Goal: Task Accomplishment & Management: Manage account settings

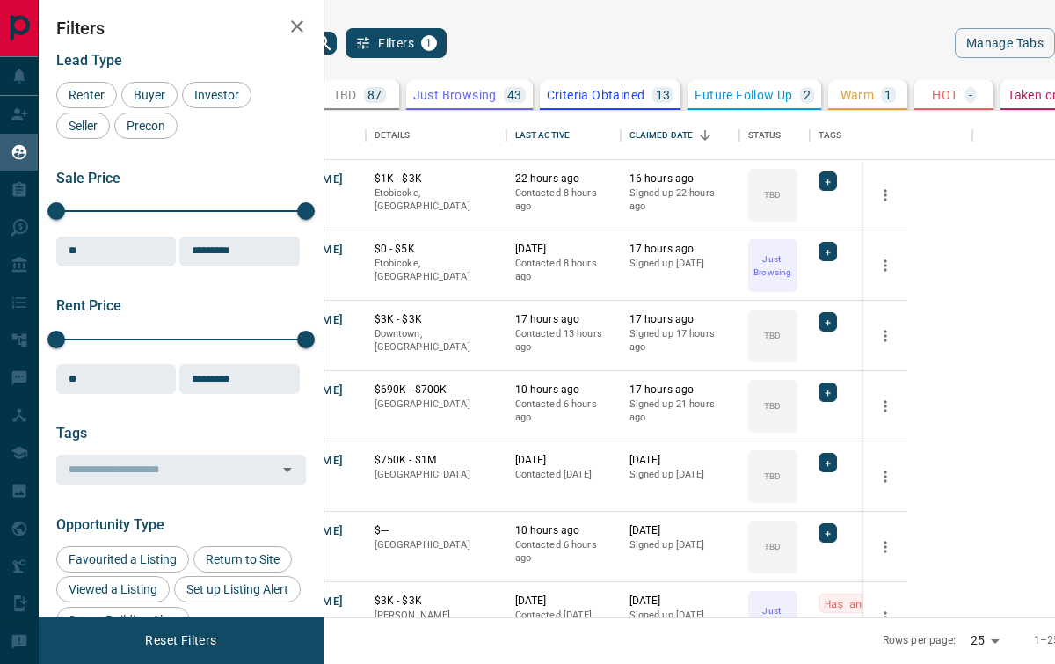
scroll to position [506, 709]
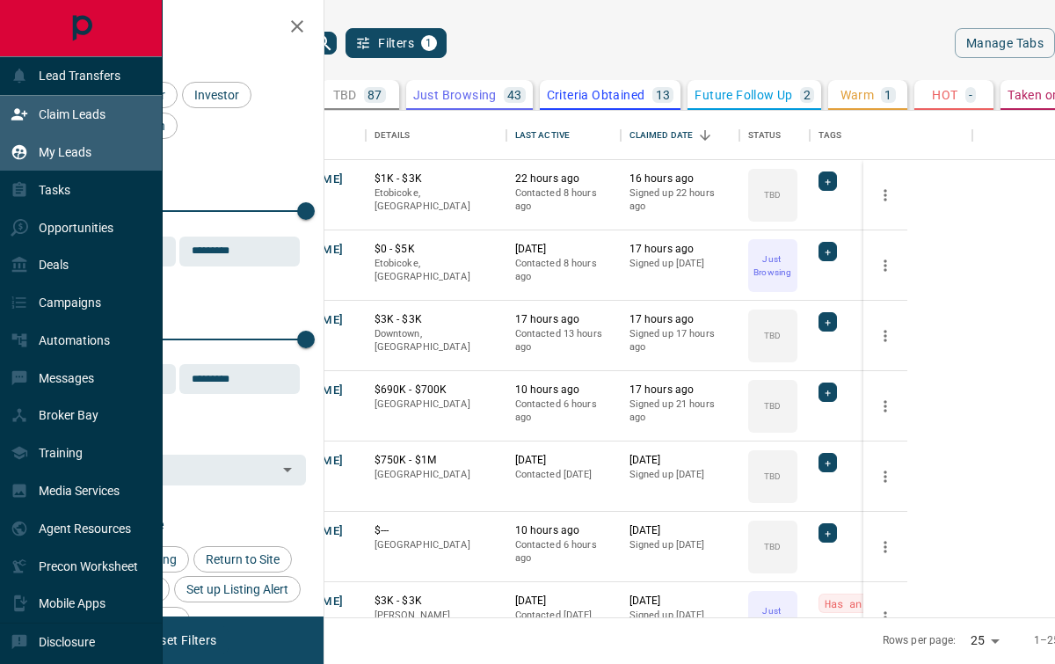
click at [85, 118] on p "Claim Leads" at bounding box center [72, 114] width 67 height 14
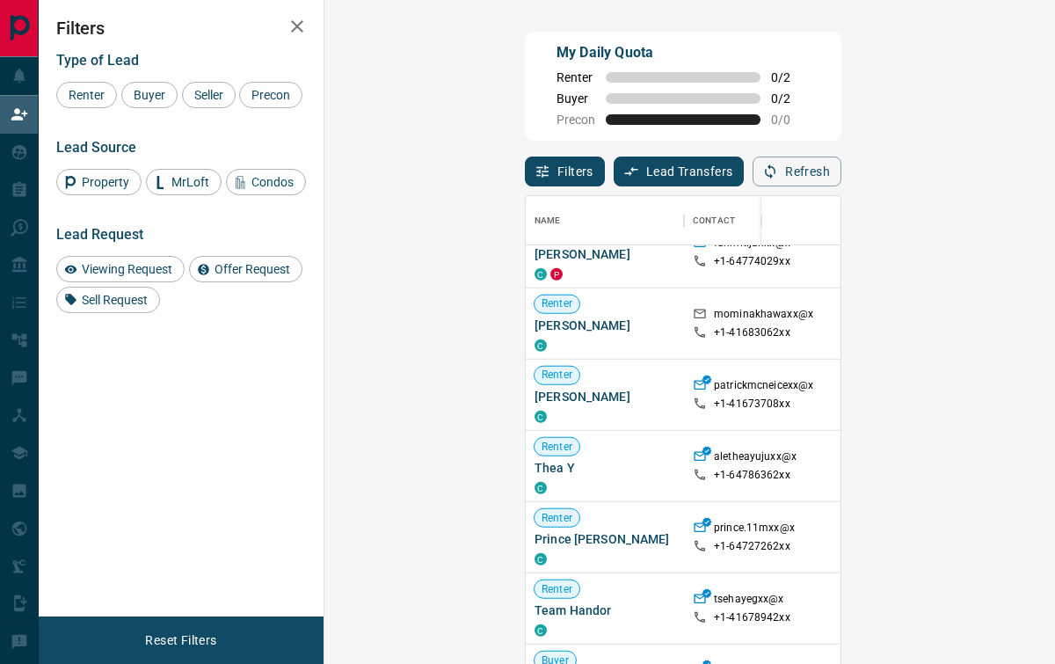
scroll to position [3545, 0]
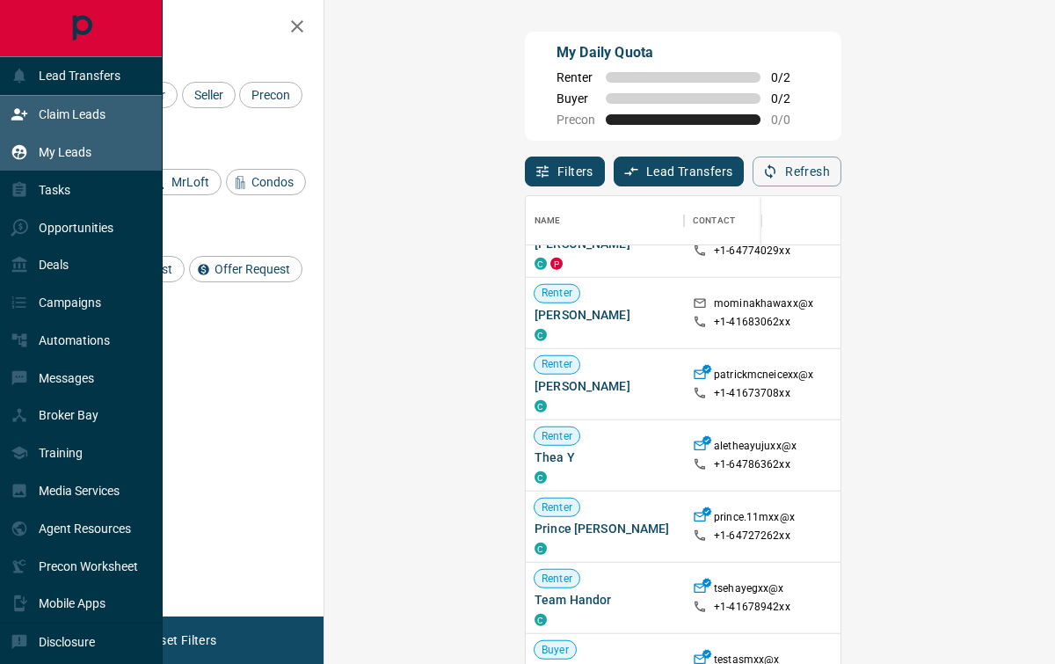
click at [71, 161] on div "My Leads" at bounding box center [51, 152] width 81 height 29
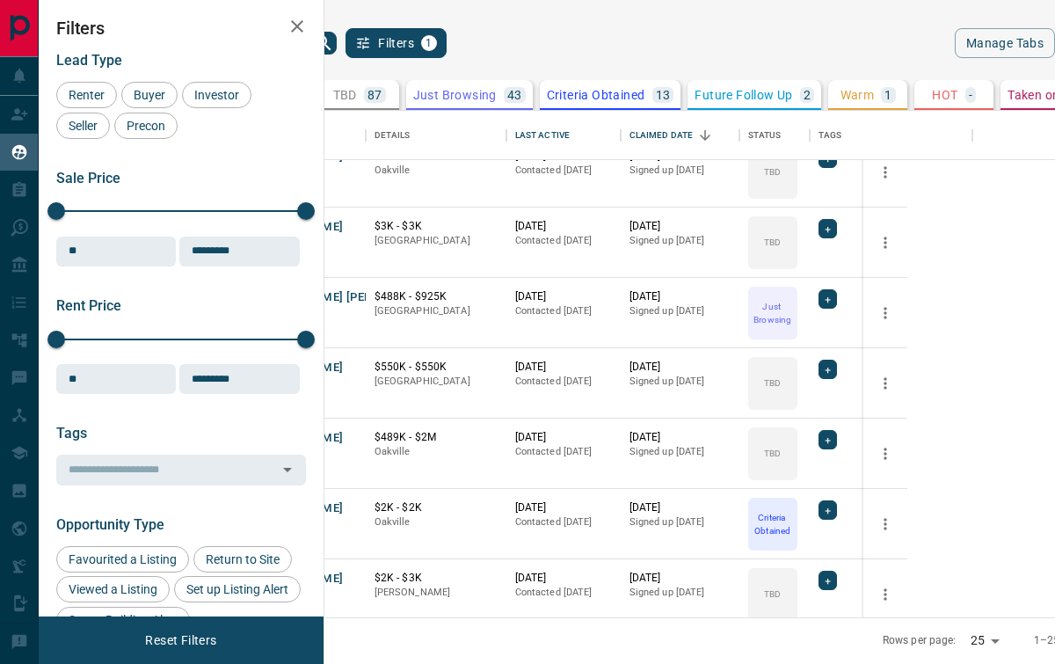
scroll to position [1301, 0]
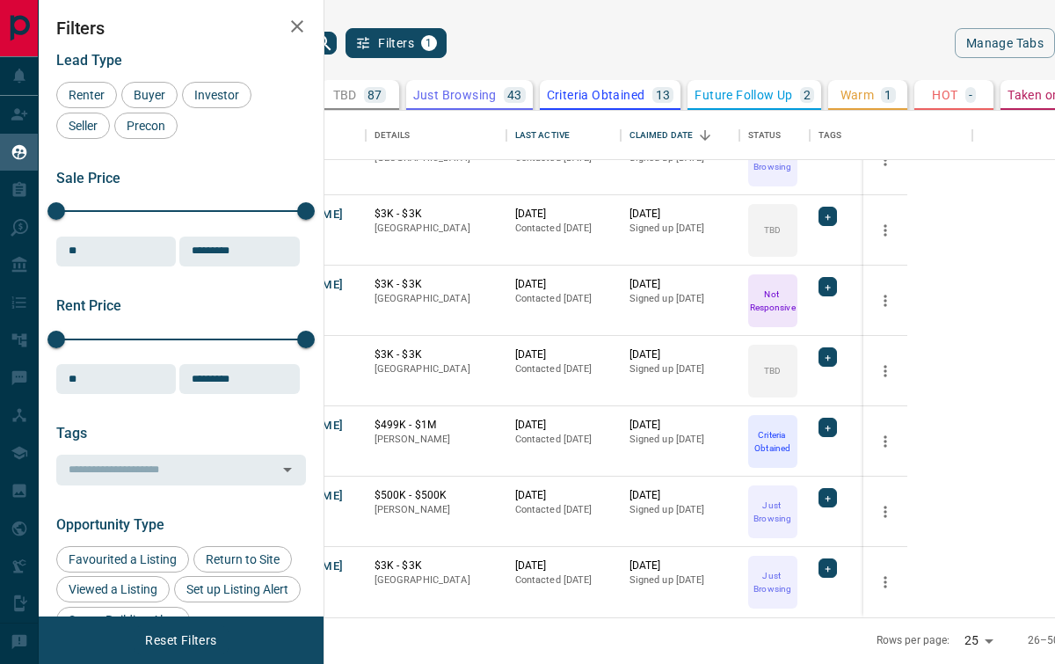
scroll to position [1, 0]
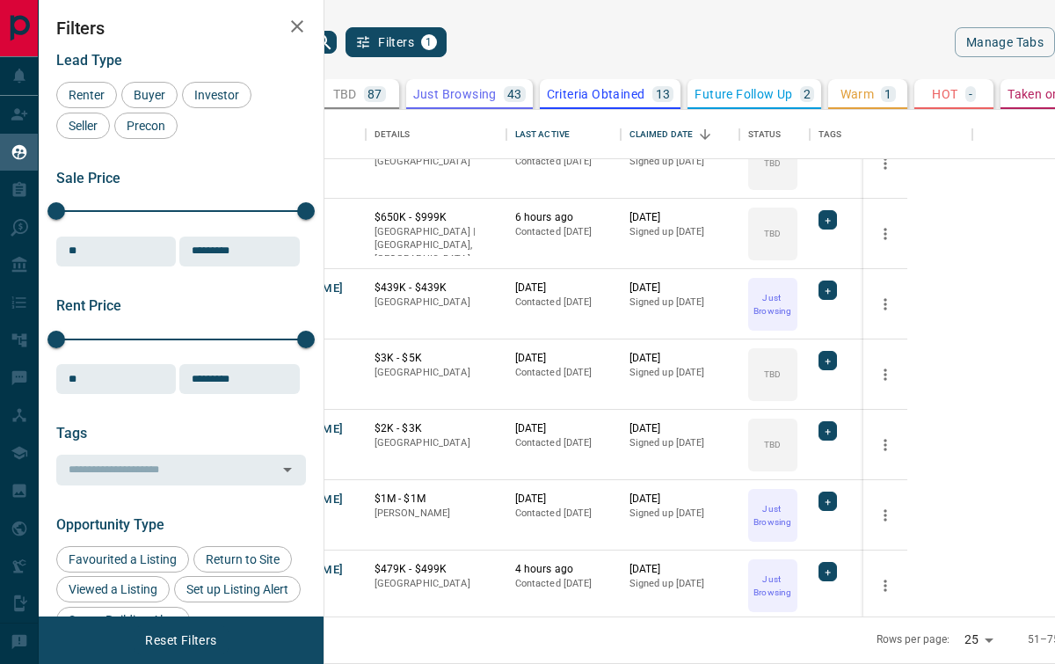
scroll to position [1301, 0]
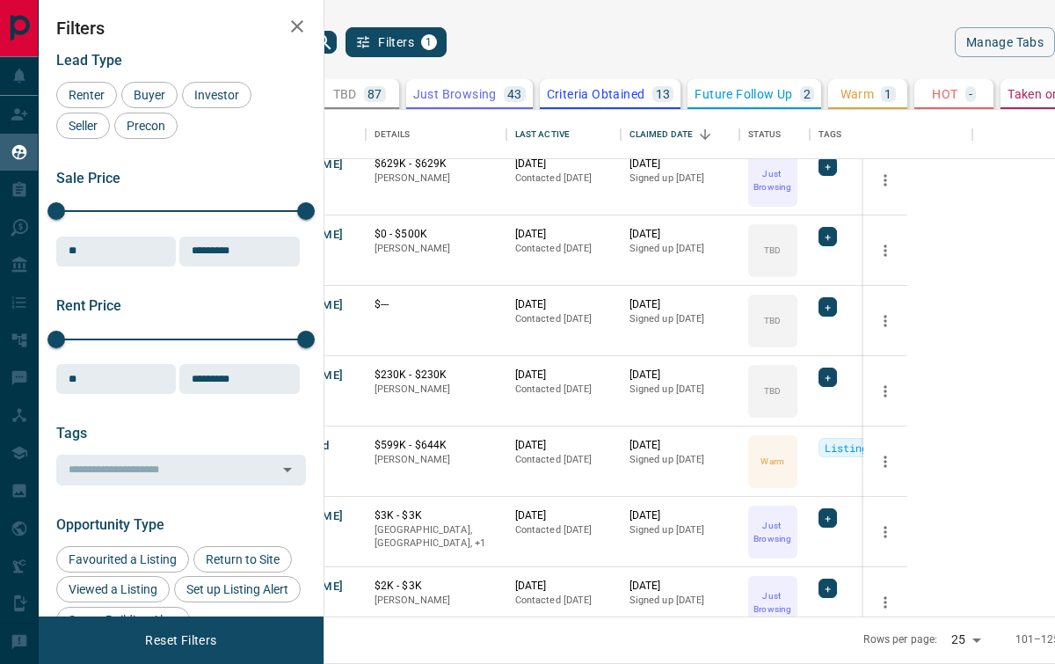
scroll to position [729, 0]
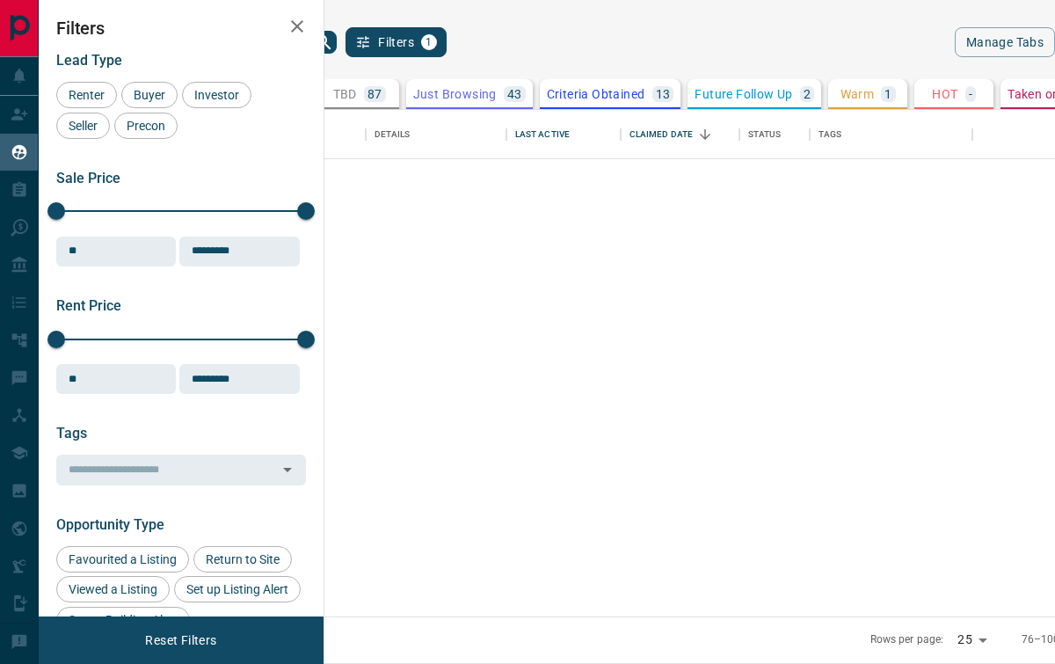
scroll to position [0, 0]
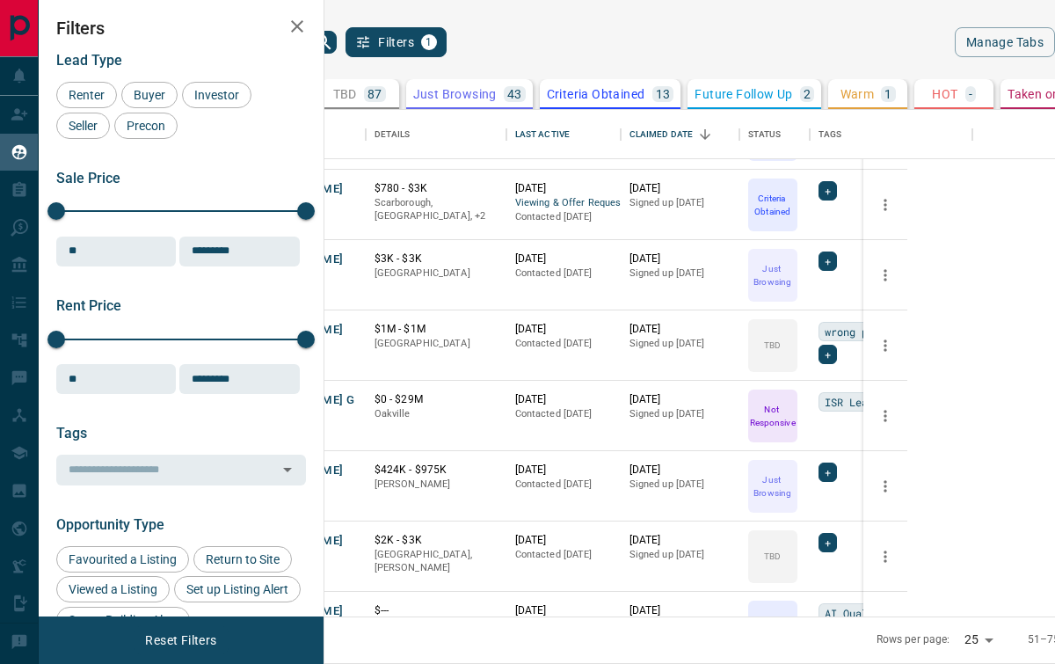
scroll to position [256, 0]
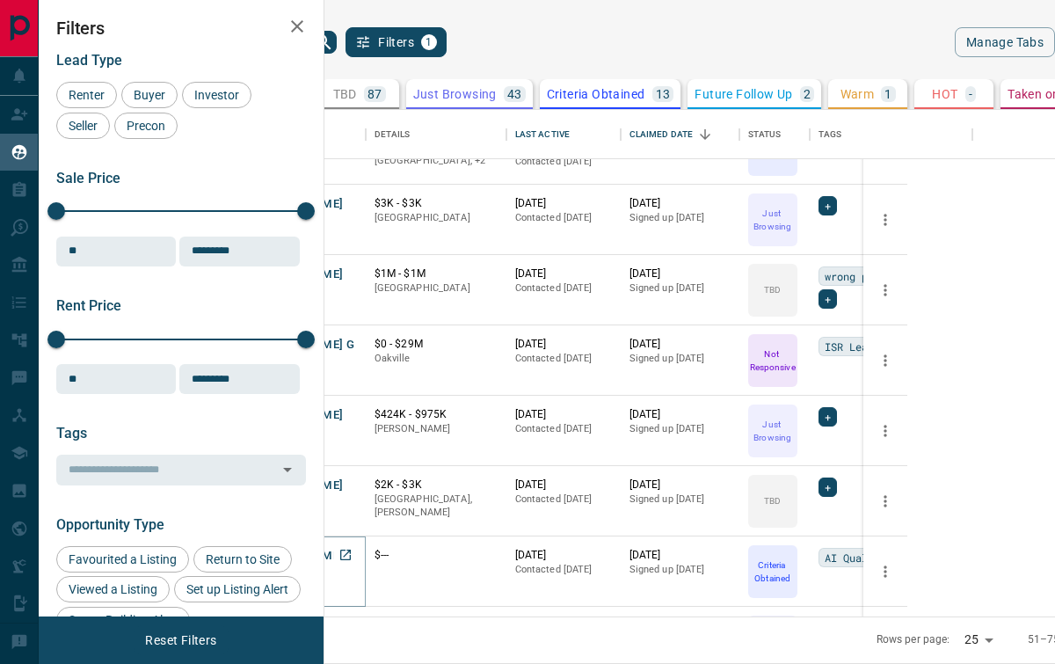
click at [344, 555] on button "[PERSON_NAME]" at bounding box center [297, 556] width 92 height 17
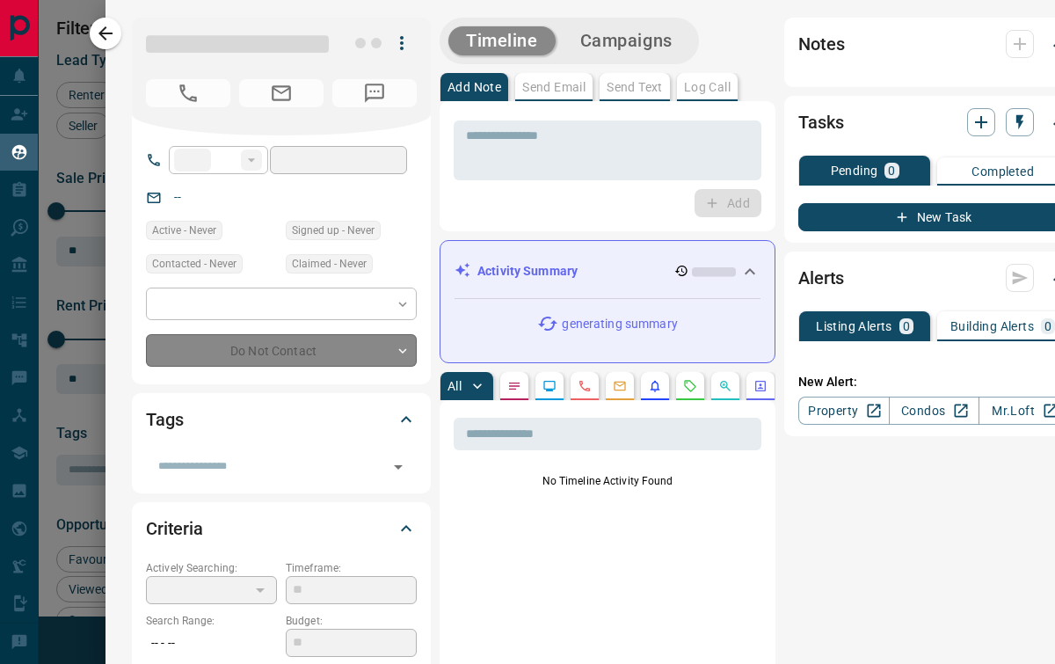
type input "**"
type input "**********"
type input "*"
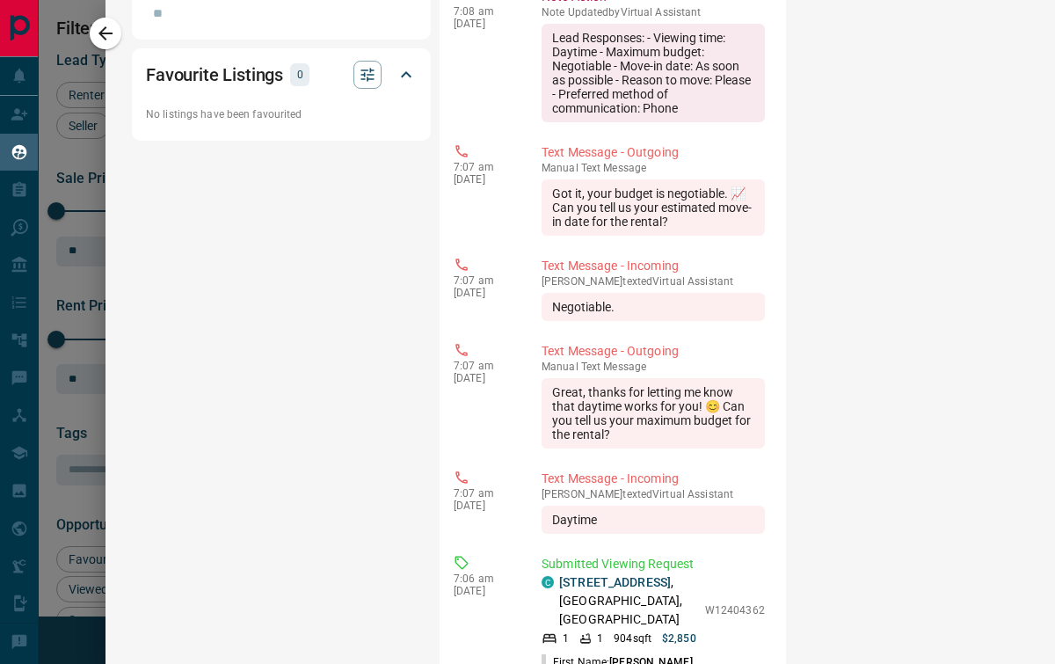
scroll to position [1268, 0]
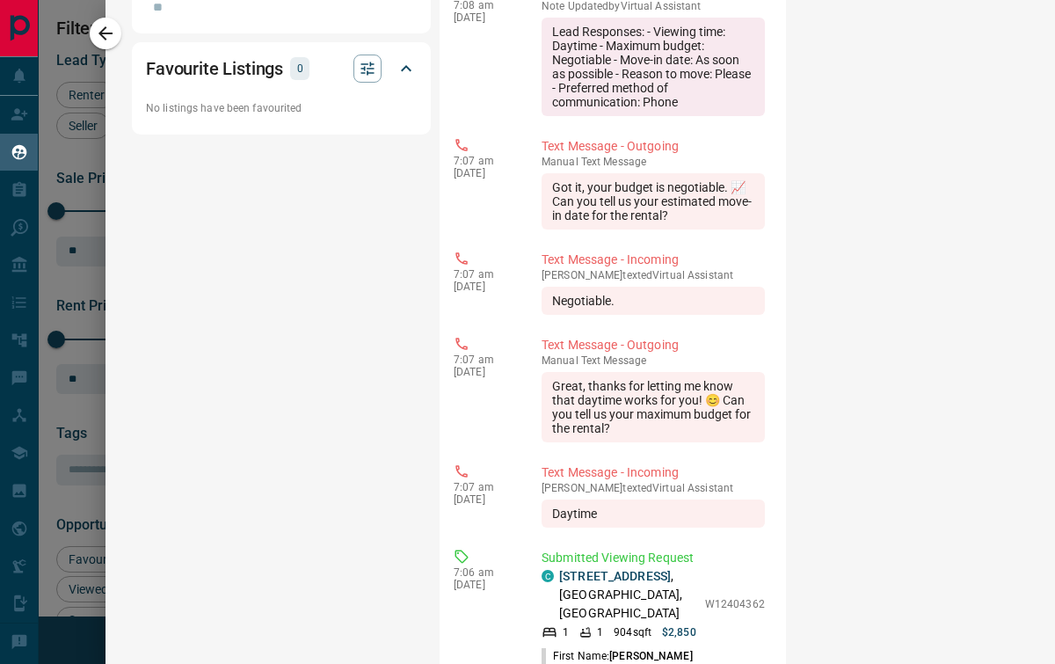
drag, startPoint x: 692, startPoint y: 546, endPoint x: 762, endPoint y: 545, distance: 70.3
click at [762, 545] on div "​ 9:49 pm [DATE] Status Change [PERSON_NAME] changed the status for [PERSON_NAM…" at bounding box center [613, 299] width 346 height 1497
drag, startPoint x: 760, startPoint y: 541, endPoint x: 694, endPoint y: 544, distance: 65.1
click at [694, 549] on div "Submitted Viewing Request C [STREET_ADDRESS][PERSON_NAME] 1 1 904 sqft $2,850 W…" at bounding box center [657, 639] width 230 height 181
copy p "W12404362"
